Goal: Task Accomplishment & Management: Use online tool/utility

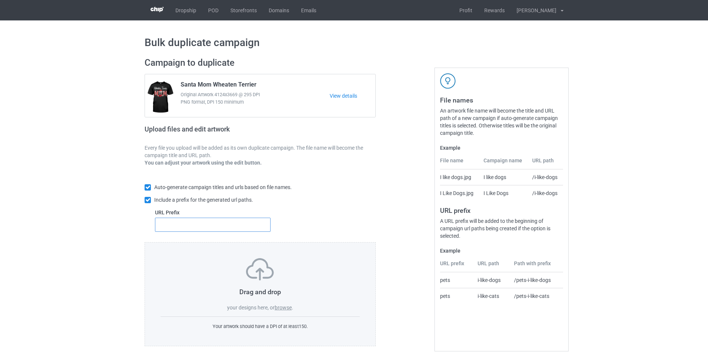
click at [256, 224] on input "text" at bounding box center [213, 225] width 116 height 14
type input "dmt-"
click at [284, 305] on label "browse" at bounding box center [283, 308] width 17 height 6
click at [0, 0] on input "browse" at bounding box center [0, 0] width 0 height 0
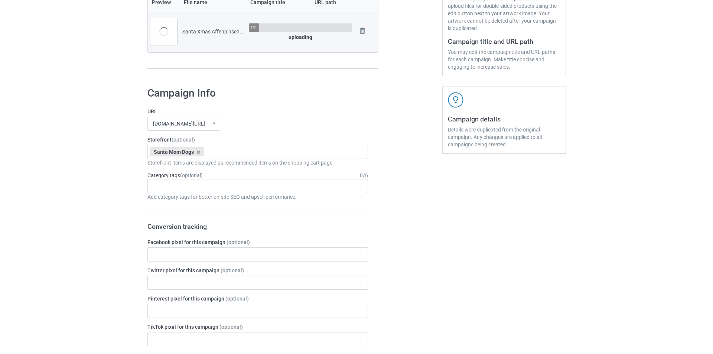
scroll to position [111, 0]
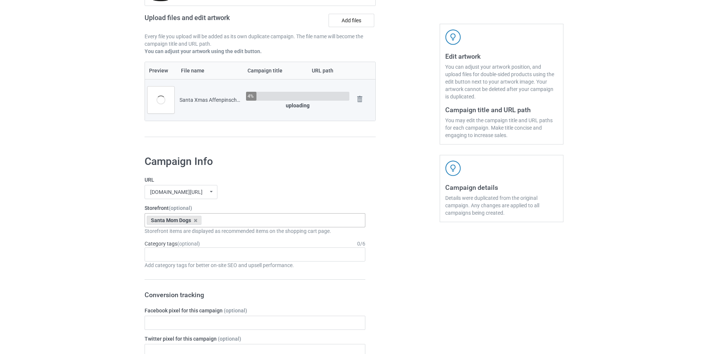
click at [242, 217] on div "Santa Mom Dogs Santa Xmas Dogs Reindeer Horn Dogs Explain Dogs Snow Paw Dogs Pu…" at bounding box center [255, 220] width 221 height 14
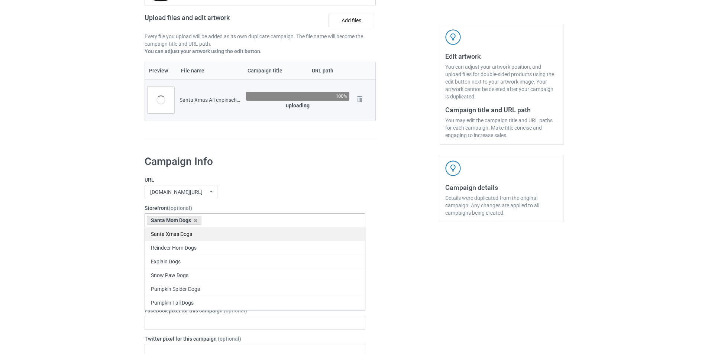
click at [190, 235] on div "Santa Xmas Dogs" at bounding box center [255, 234] width 220 height 14
click at [196, 222] on icon at bounding box center [196, 220] width 4 height 5
click at [294, 185] on div "URL mangtee.com/ undefined/ mangtee.com/ undefined/ fami-tee.com/ teechip.com/ …" at bounding box center [255, 187] width 221 height 23
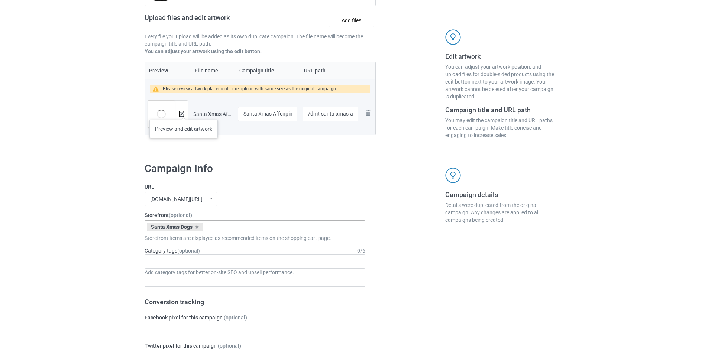
click at [183, 112] on img at bounding box center [181, 114] width 5 height 5
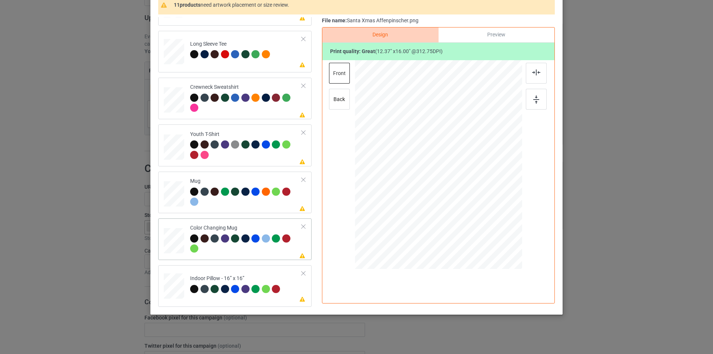
scroll to position [75, 0]
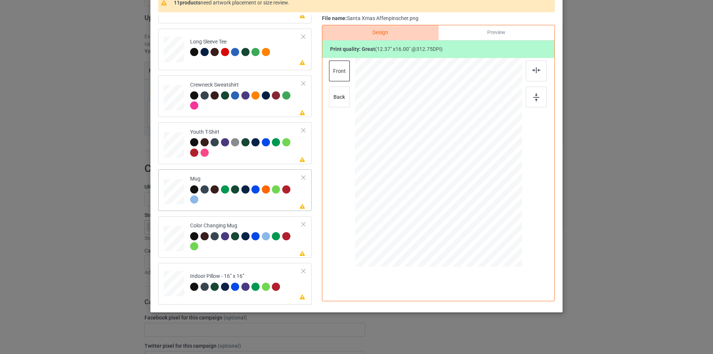
click at [245, 205] on div at bounding box center [246, 195] width 112 height 20
drag, startPoint x: 486, startPoint y: 227, endPoint x: 467, endPoint y: 181, distance: 50.2
click at [467, 181] on div at bounding box center [438, 161] width 167 height 69
drag, startPoint x: 450, startPoint y: 168, endPoint x: 496, endPoint y: 168, distance: 46.1
click at [496, 168] on div at bounding box center [485, 161] width 44 height 57
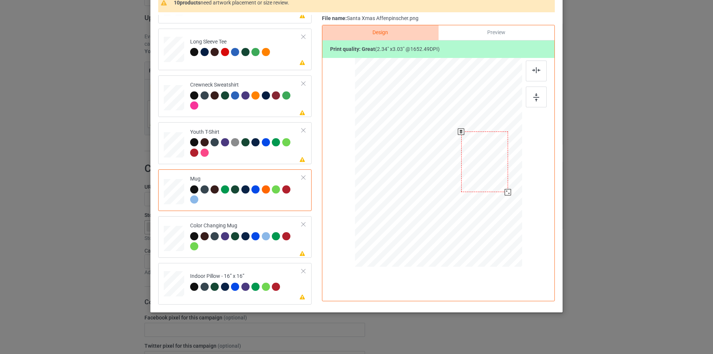
click at [505, 192] on div at bounding box center [508, 192] width 6 height 6
click at [541, 107] on div at bounding box center [536, 97] width 21 height 21
click at [254, 275] on div "Indoor Pillow - 16” x 16”" at bounding box center [236, 281] width 92 height 17
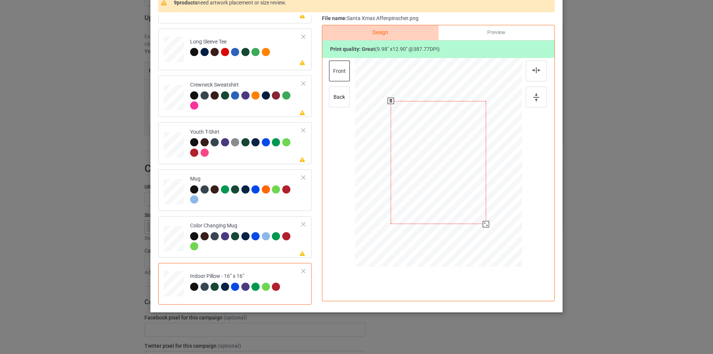
drag, startPoint x: 483, startPoint y: 227, endPoint x: 480, endPoint y: 225, distance: 4.3
click at [480, 225] on div at bounding box center [438, 162] width 167 height 167
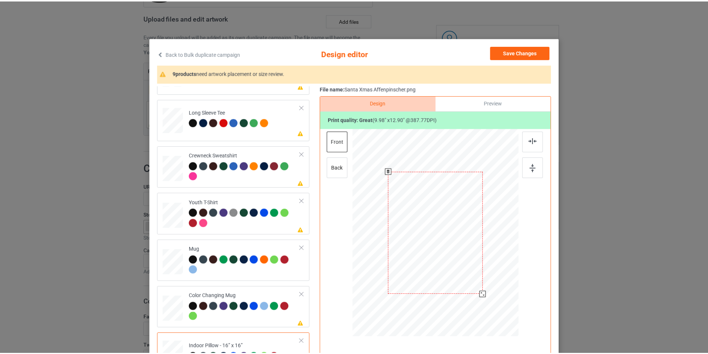
scroll to position [0, 0]
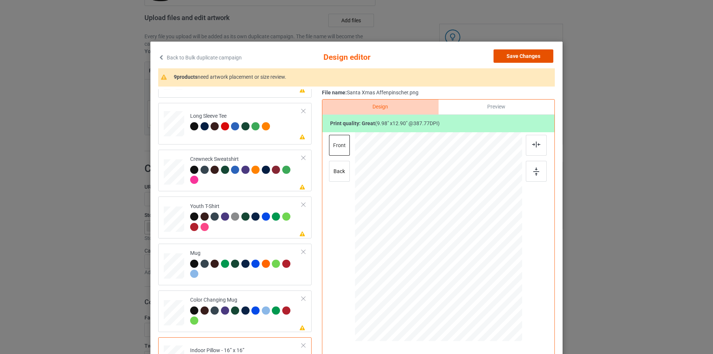
click at [517, 58] on button "Save Changes" at bounding box center [524, 55] width 60 height 13
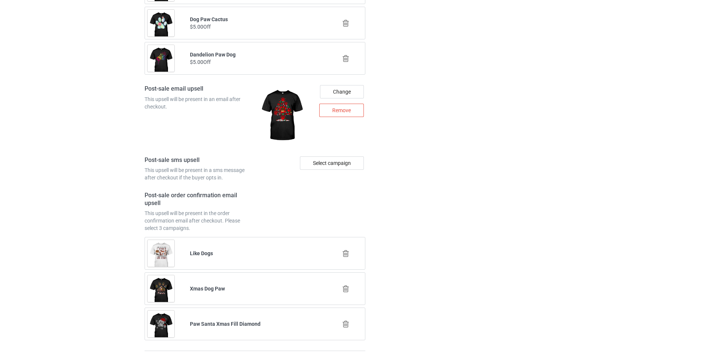
scroll to position [1003, 0]
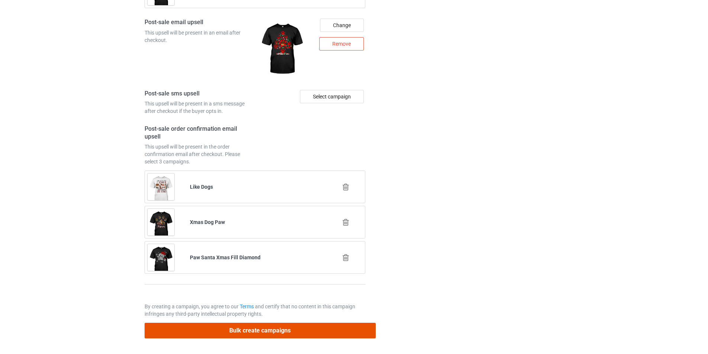
click at [261, 326] on button "Bulk create campaigns" at bounding box center [260, 330] width 231 height 15
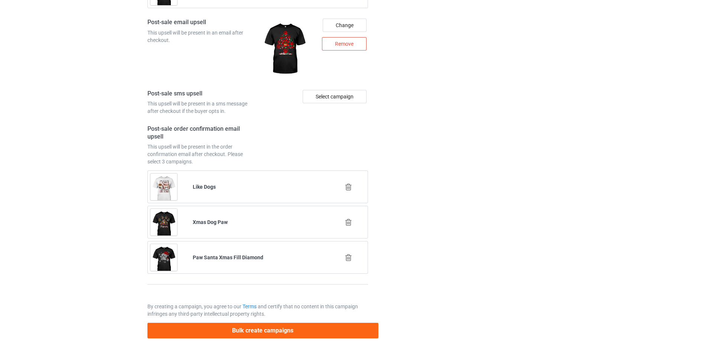
scroll to position [0, 0]
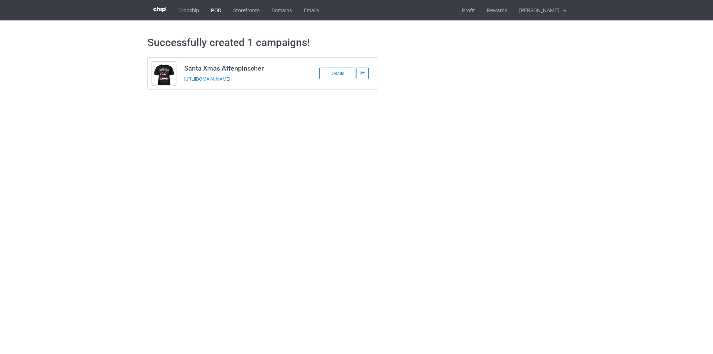
click at [217, 10] on link "POD" at bounding box center [216, 10] width 22 height 20
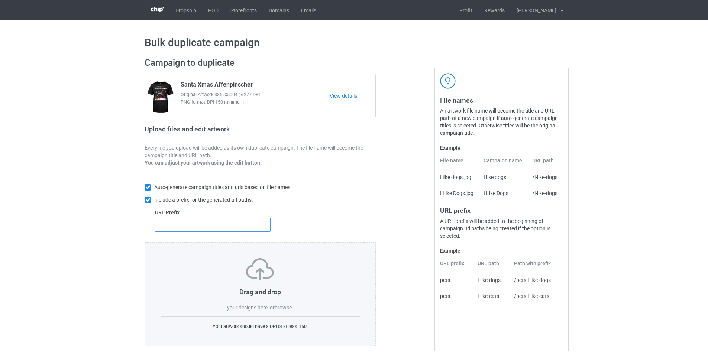
click at [234, 227] on input "text" at bounding box center [213, 225] width 116 height 14
type input "dmt-"
click at [284, 307] on label "browse" at bounding box center [283, 308] width 17 height 6
click at [0, 0] on input "browse" at bounding box center [0, 0] width 0 height 0
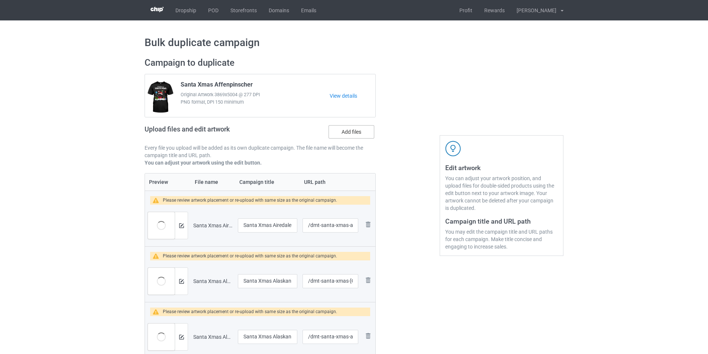
click at [355, 131] on label "Add files" at bounding box center [351, 131] width 46 height 13
click at [0, 0] on input "Add files" at bounding box center [0, 0] width 0 height 0
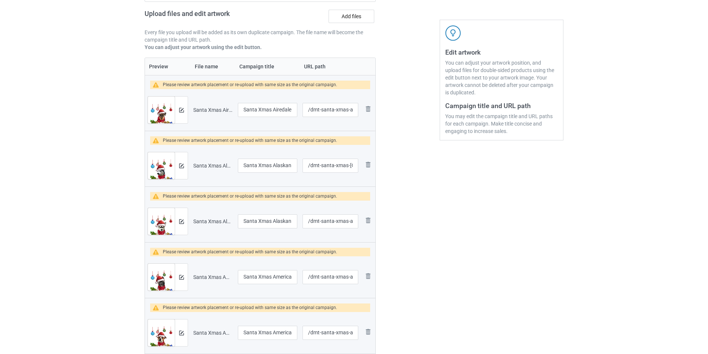
scroll to position [43, 0]
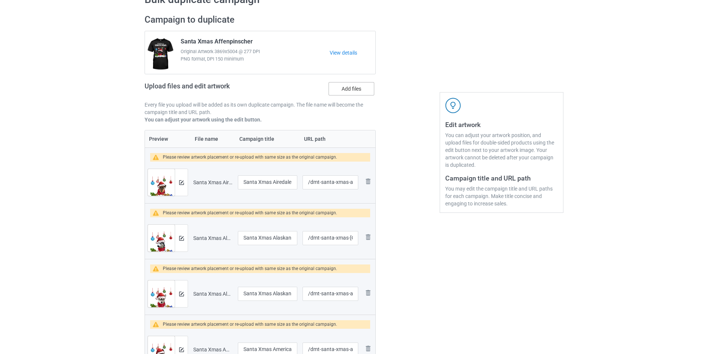
click at [344, 86] on label "Add files" at bounding box center [351, 88] width 46 height 13
click at [0, 0] on input "Add files" at bounding box center [0, 0] width 0 height 0
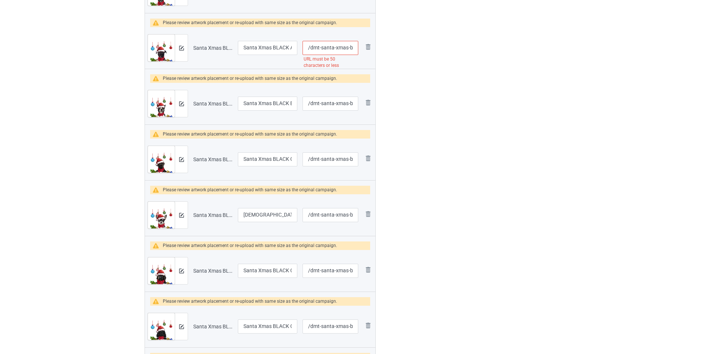
scroll to position [2241, 0]
click at [343, 103] on input "/dmt-santa-xmas-black-american-[GEOGRAPHIC_DATA]-terrier" at bounding box center [330, 103] width 56 height 14
click at [353, 103] on input "/dmt-santa-xmas-black-american-[GEOGRAPHIC_DATA]-terrier" at bounding box center [330, 103] width 56 height 14
click at [350, 101] on input "/dmt-santa-xmas-black-american-[GEOGRAPHIC_DATA]-terrier" at bounding box center [330, 103] width 56 height 14
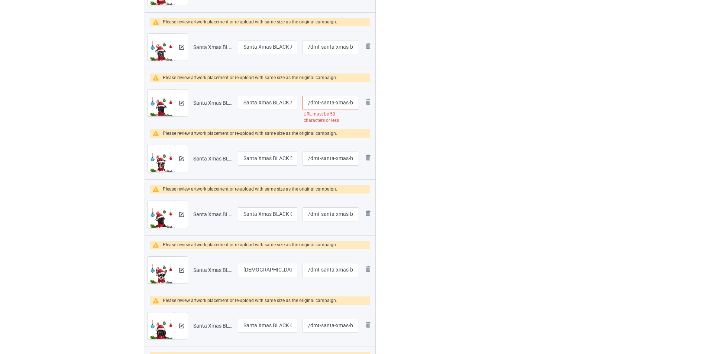
click at [350, 101] on input "/dmt-santa-xmas-black-american-[GEOGRAPHIC_DATA]-terrier" at bounding box center [330, 103] width 56 height 14
click at [343, 108] on input "/dmt-santa-xmas-american-[GEOGRAPHIC_DATA]-terrier" at bounding box center [330, 103] width 56 height 14
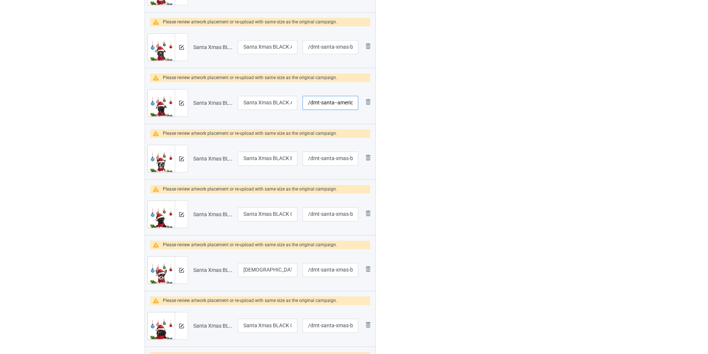
type input "/dmt-santa--american-[GEOGRAPHIC_DATA]-terrier"
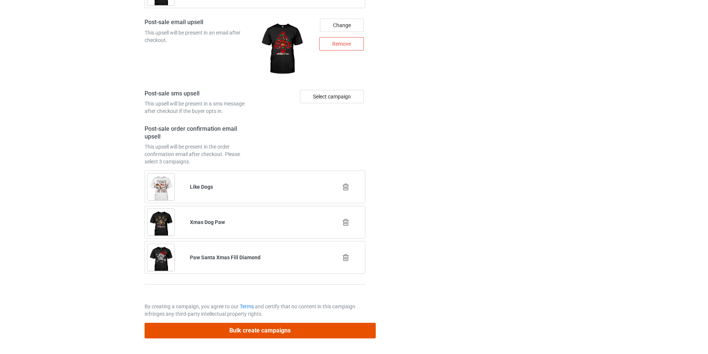
click at [317, 334] on button "Bulk create campaigns" at bounding box center [260, 330] width 231 height 15
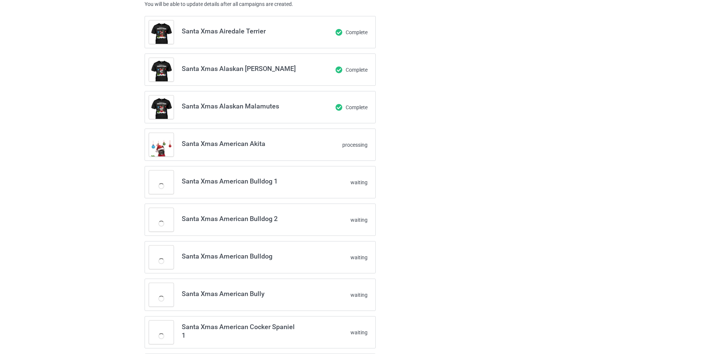
scroll to position [0, 0]
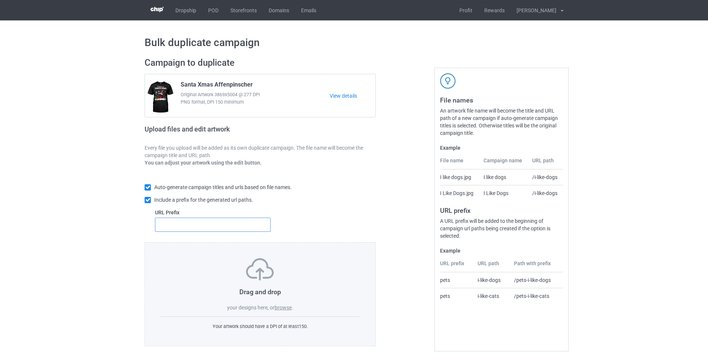
click at [225, 229] on input "text" at bounding box center [213, 225] width 116 height 14
type input "dmt-"
click at [287, 308] on label "browse" at bounding box center [283, 308] width 17 height 6
click at [0, 0] on input "browse" at bounding box center [0, 0] width 0 height 0
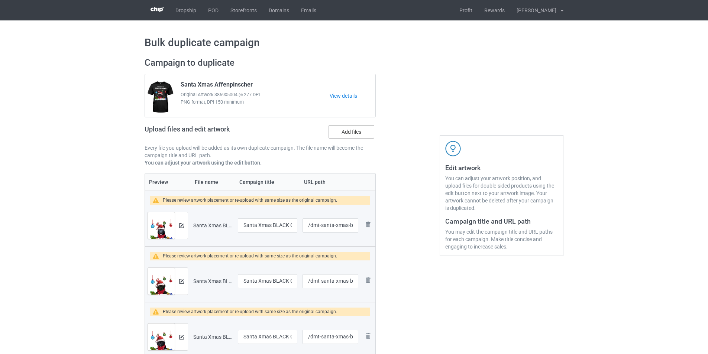
click at [357, 135] on label "Add files" at bounding box center [351, 131] width 46 height 13
click at [0, 0] on input "Add files" at bounding box center [0, 0] width 0 height 0
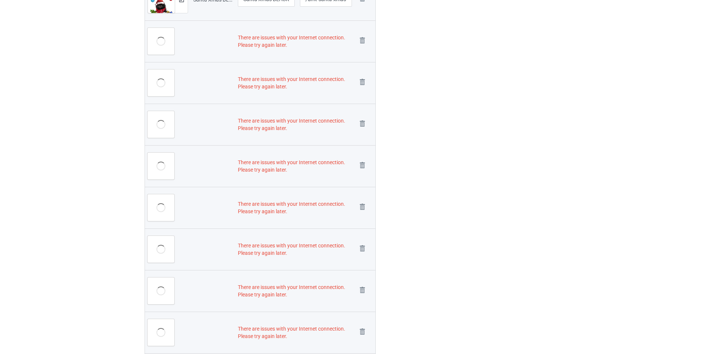
scroll to position [1078, 0]
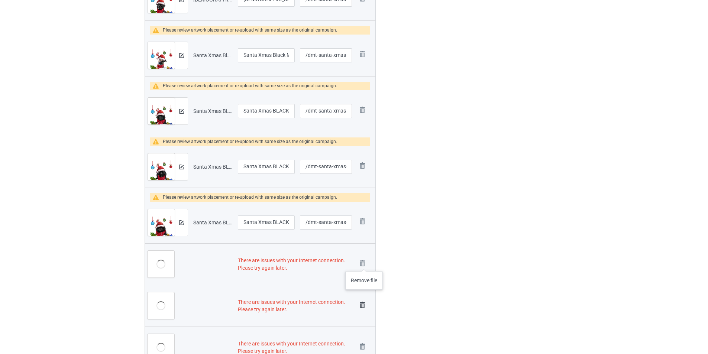
click at [0, 0] on img at bounding box center [0, 0] width 0 height 0
click at [363, 300] on img at bounding box center [362, 305] width 10 height 10
click at [363, 341] on link at bounding box center [362, 347] width 10 height 12
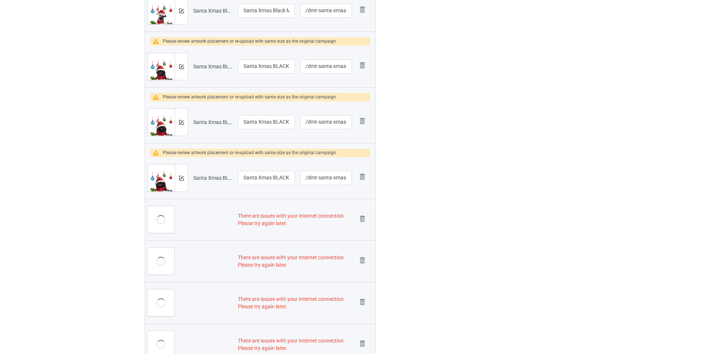
click at [363, 226] on link at bounding box center [362, 220] width 10 height 12
click at [363, 264] on link at bounding box center [362, 261] width 10 height 12
click at [363, 297] on link at bounding box center [362, 303] width 10 height 12
click at [0, 0] on img at bounding box center [0, 0] width 0 height 0
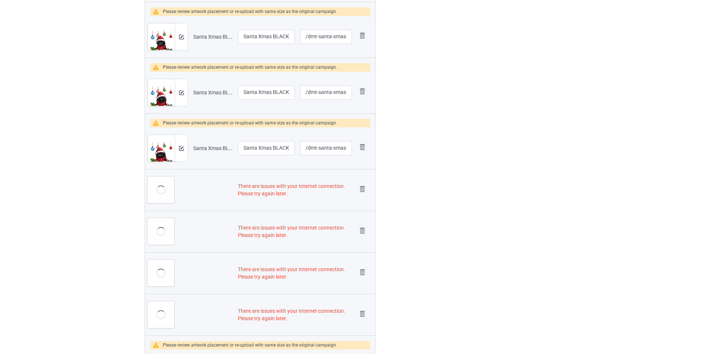
click at [0, 0] on img at bounding box center [0, 0] width 0 height 0
click at [363, 267] on link at bounding box center [362, 273] width 10 height 12
click at [0, 0] on img at bounding box center [0, 0] width 0 height 0
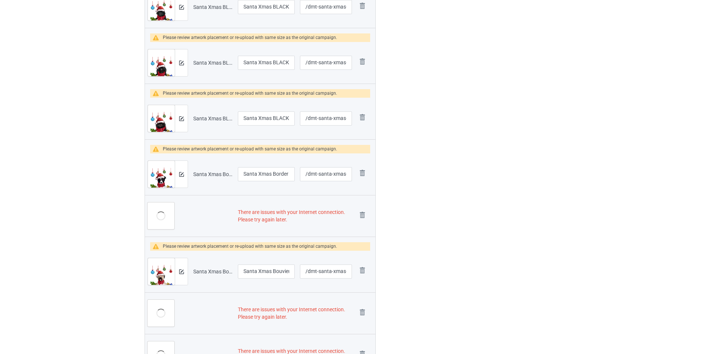
click at [363, 195] on td "Remove file" at bounding box center [364, 174] width 21 height 42
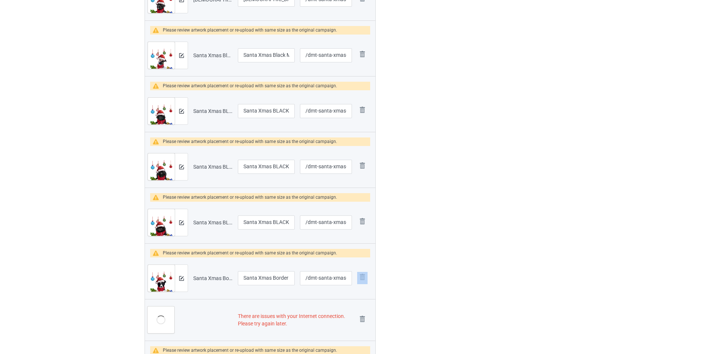
click at [360, 273] on img at bounding box center [362, 277] width 10 height 10
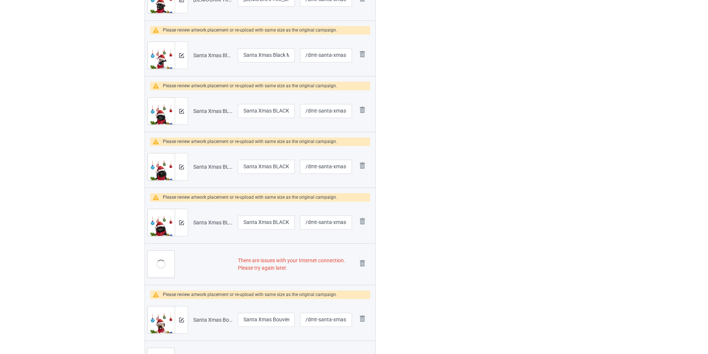
click at [359, 274] on td "Remove file" at bounding box center [364, 264] width 21 height 42
click at [361, 263] on img at bounding box center [362, 263] width 10 height 10
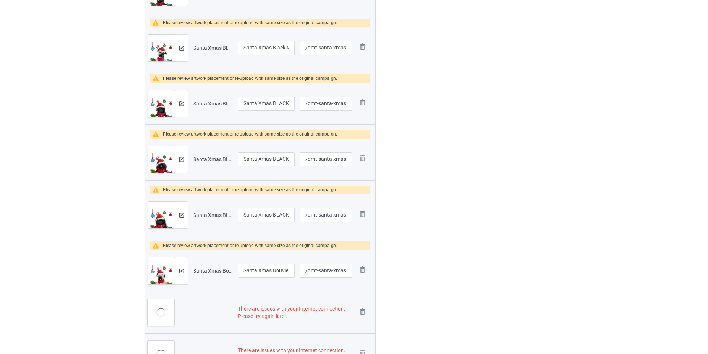
scroll to position [966, 0]
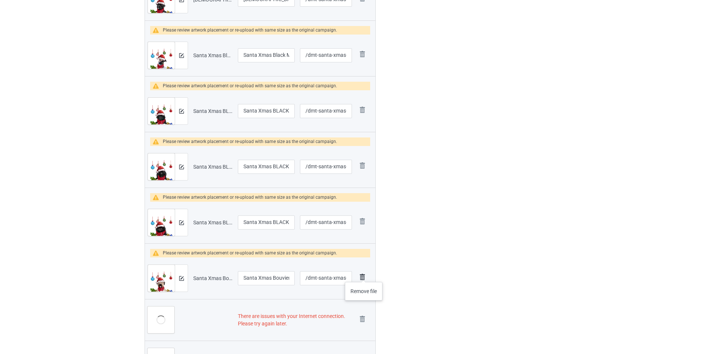
click at [364, 275] on img at bounding box center [362, 277] width 10 height 10
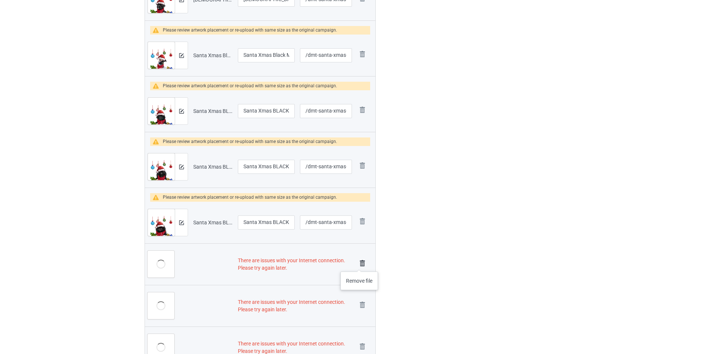
click at [359, 264] on img at bounding box center [362, 263] width 10 height 10
click at [360, 263] on img at bounding box center [362, 263] width 10 height 10
click at [0, 0] on img at bounding box center [0, 0] width 0 height 0
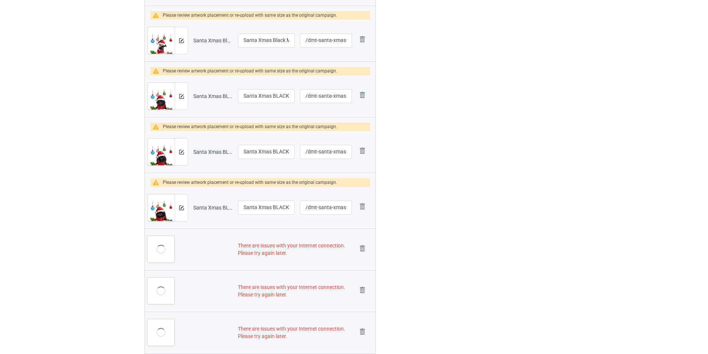
click at [0, 0] on img at bounding box center [0, 0] width 0 height 0
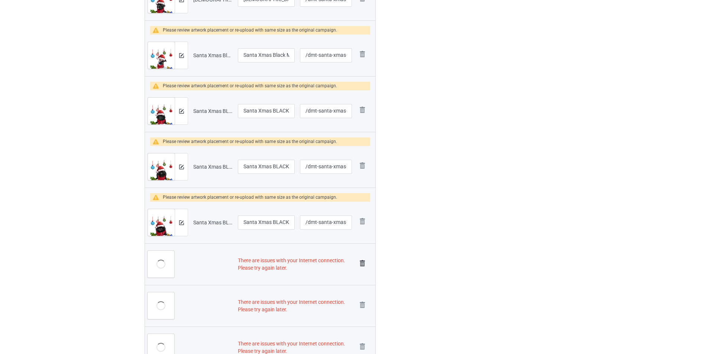
click at [360, 264] on img at bounding box center [362, 263] width 10 height 10
click at [0, 0] on img at bounding box center [0, 0] width 0 height 0
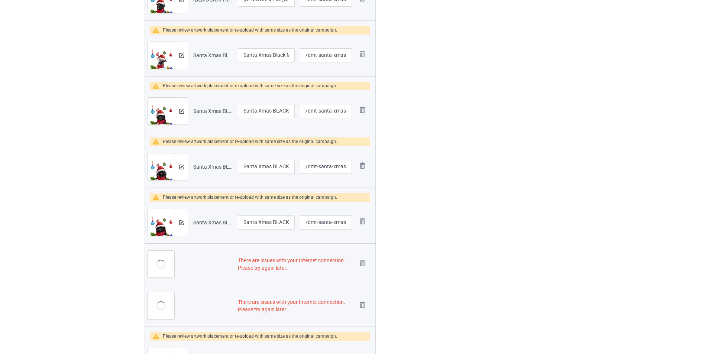
click at [0, 0] on img at bounding box center [0, 0] width 0 height 0
click at [360, 300] on link at bounding box center [362, 306] width 10 height 12
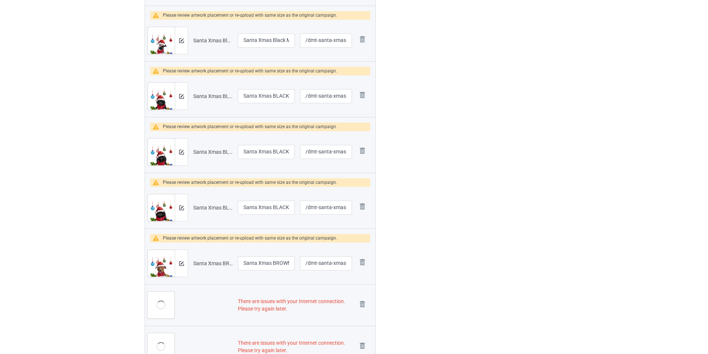
scroll to position [907, 0]
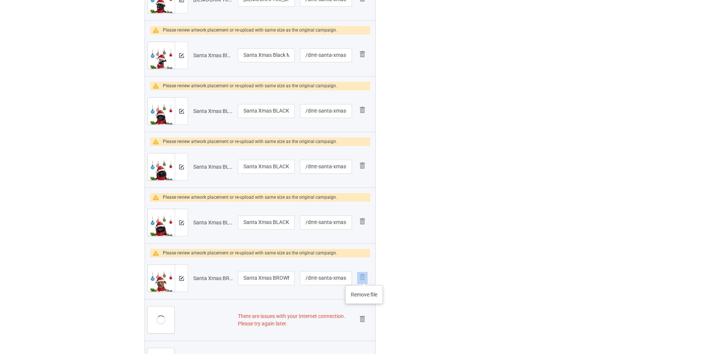
click at [364, 278] on img at bounding box center [362, 277] width 10 height 10
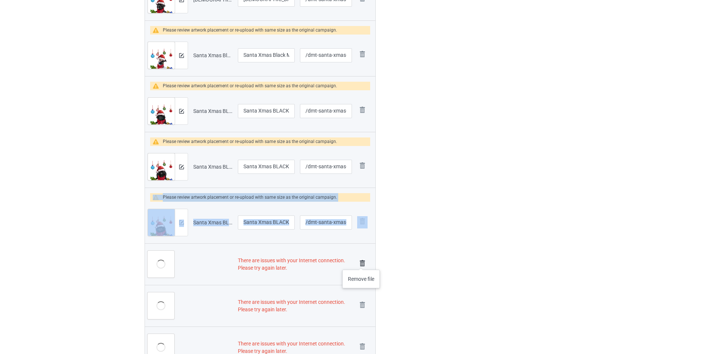
click at [361, 262] on img at bounding box center [362, 263] width 10 height 10
click at [0, 0] on img at bounding box center [0, 0] width 0 height 0
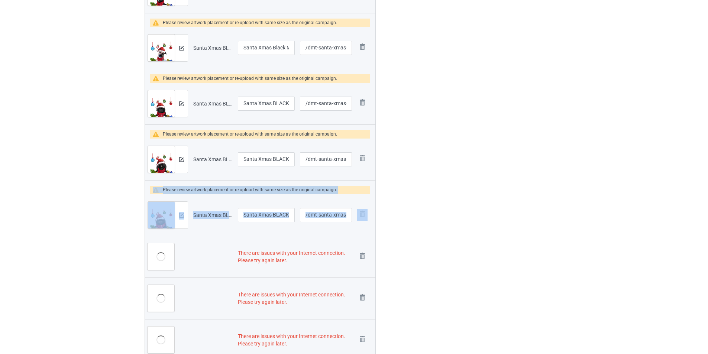
click at [0, 0] on img at bounding box center [0, 0] width 0 height 0
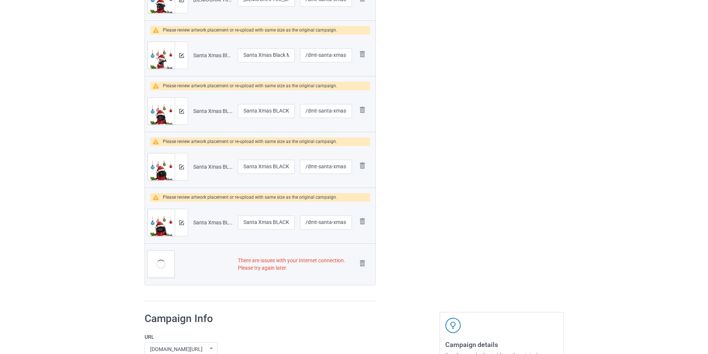
click at [0, 0] on img at bounding box center [0, 0] width 0 height 0
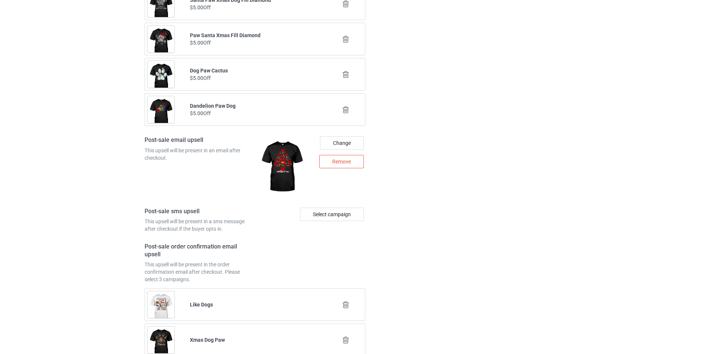
scroll to position [1839, 0]
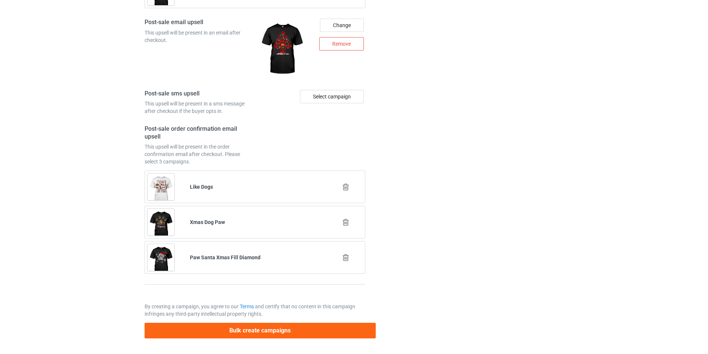
click at [320, 334] on button "Bulk create campaigns" at bounding box center [260, 330] width 231 height 15
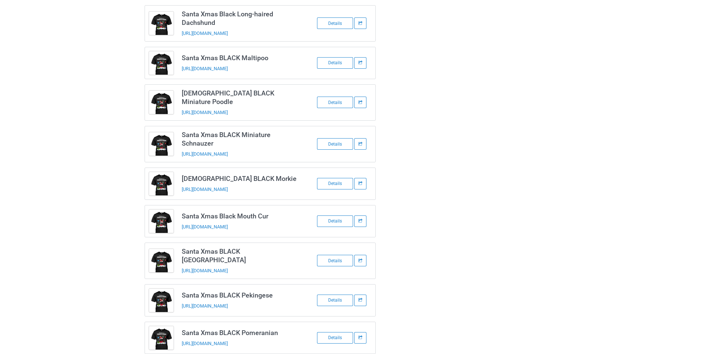
scroll to position [322, 0]
